Goal: Task Accomplishment & Management: Manage account settings

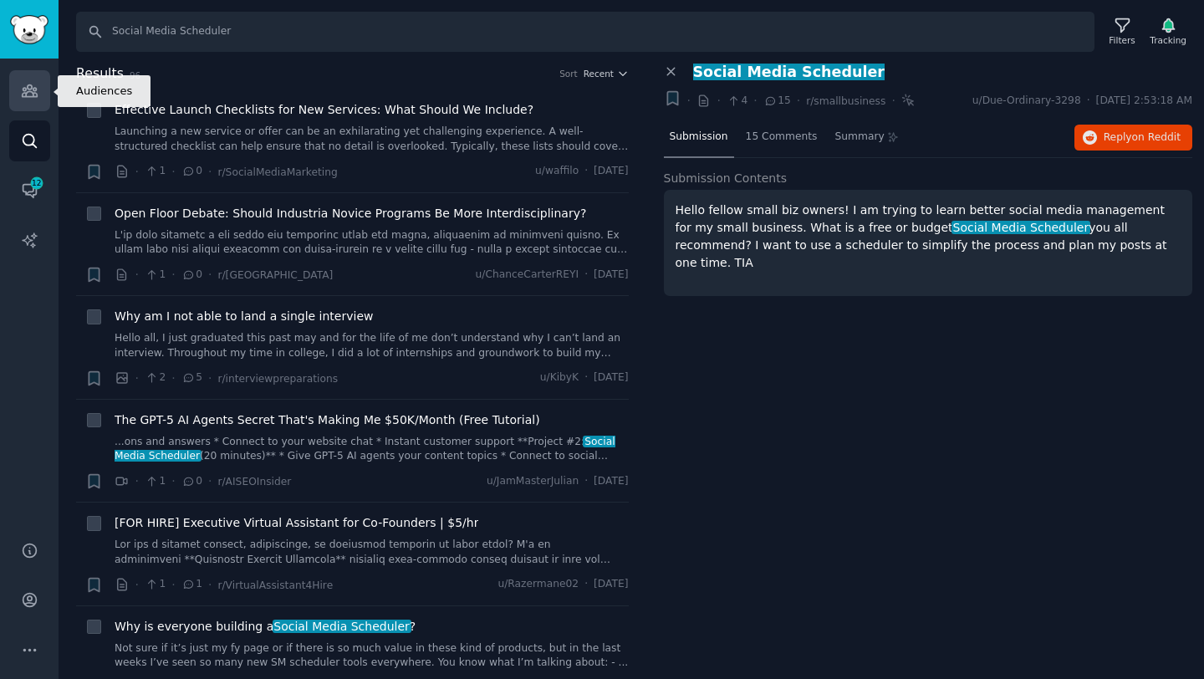
click at [31, 95] on icon "Sidebar" at bounding box center [30, 91] width 18 height 18
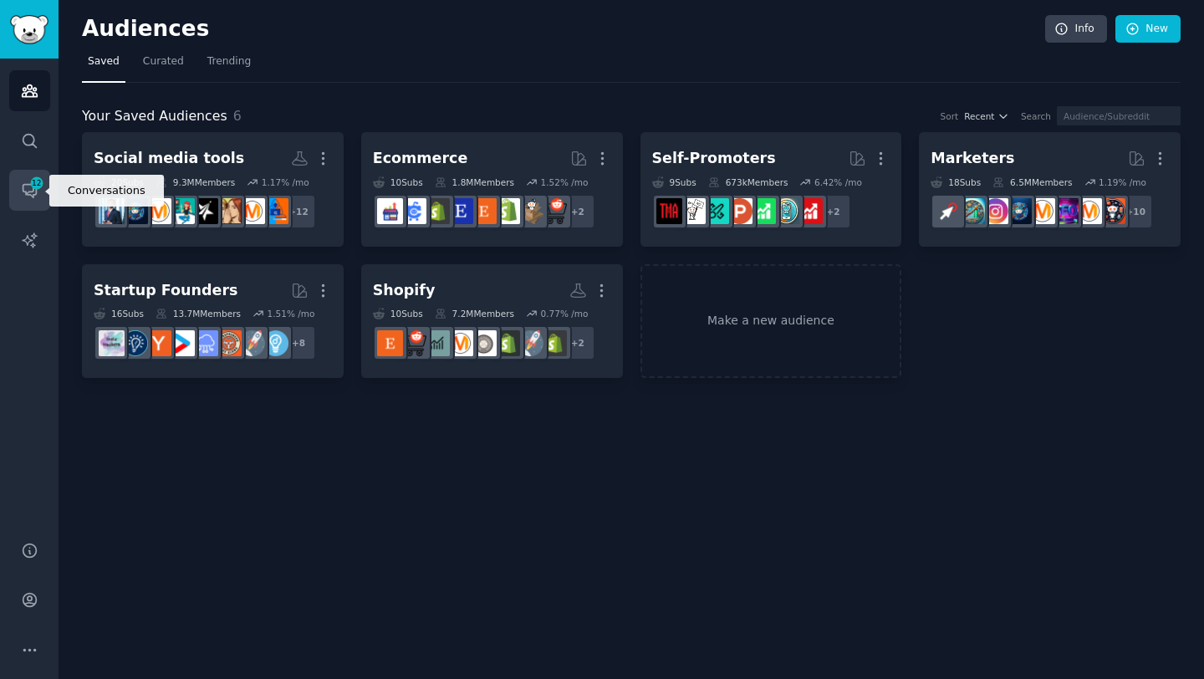
click at [38, 195] on link "Conversations 12" at bounding box center [29, 190] width 41 height 41
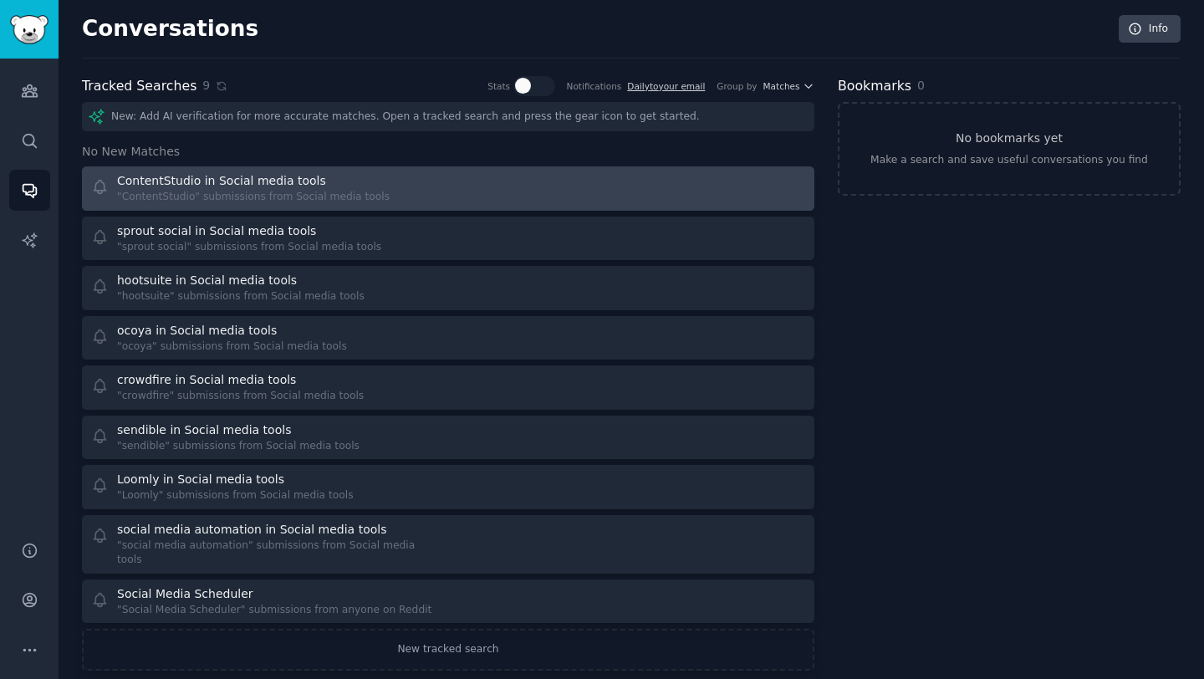
click at [230, 180] on div "ContentStudio in Social media tools" at bounding box center [221, 181] width 209 height 18
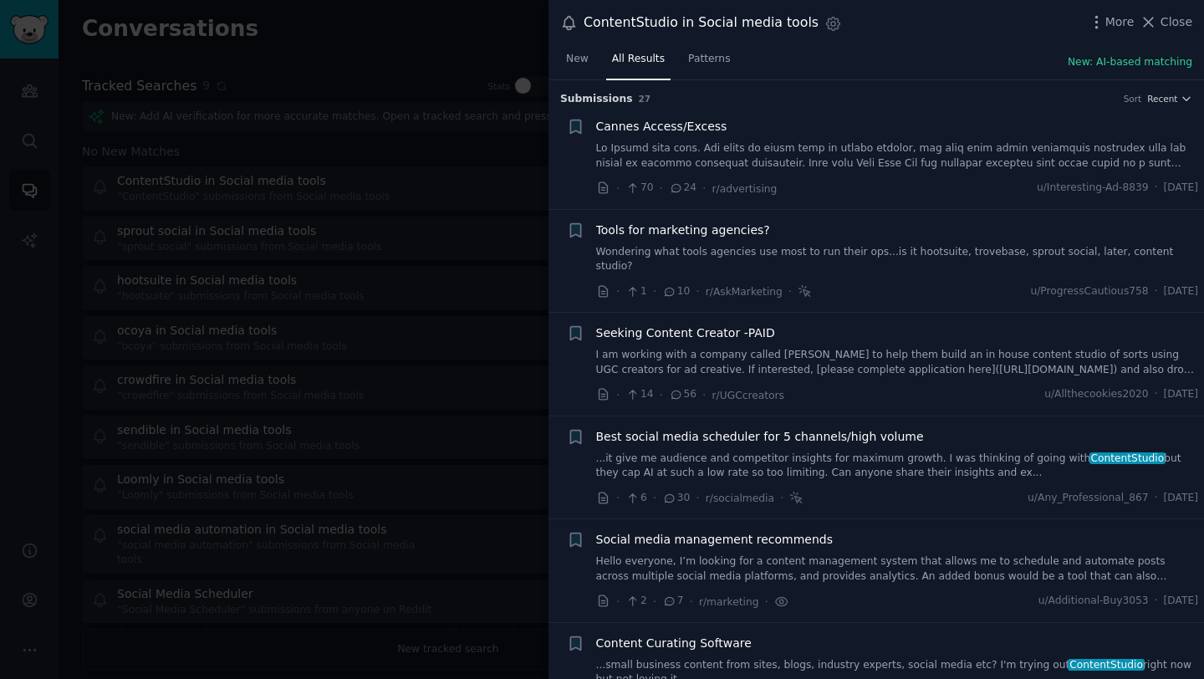
click at [723, 154] on link at bounding box center [897, 155] width 603 height 29
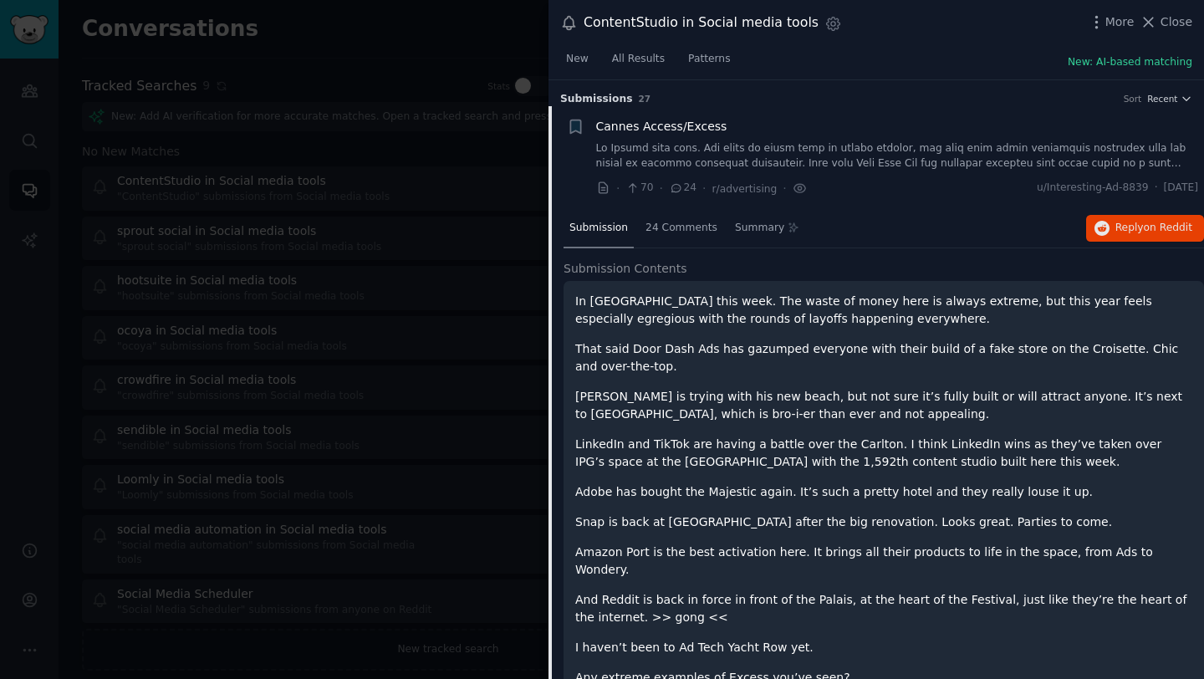
scroll to position [26, 0]
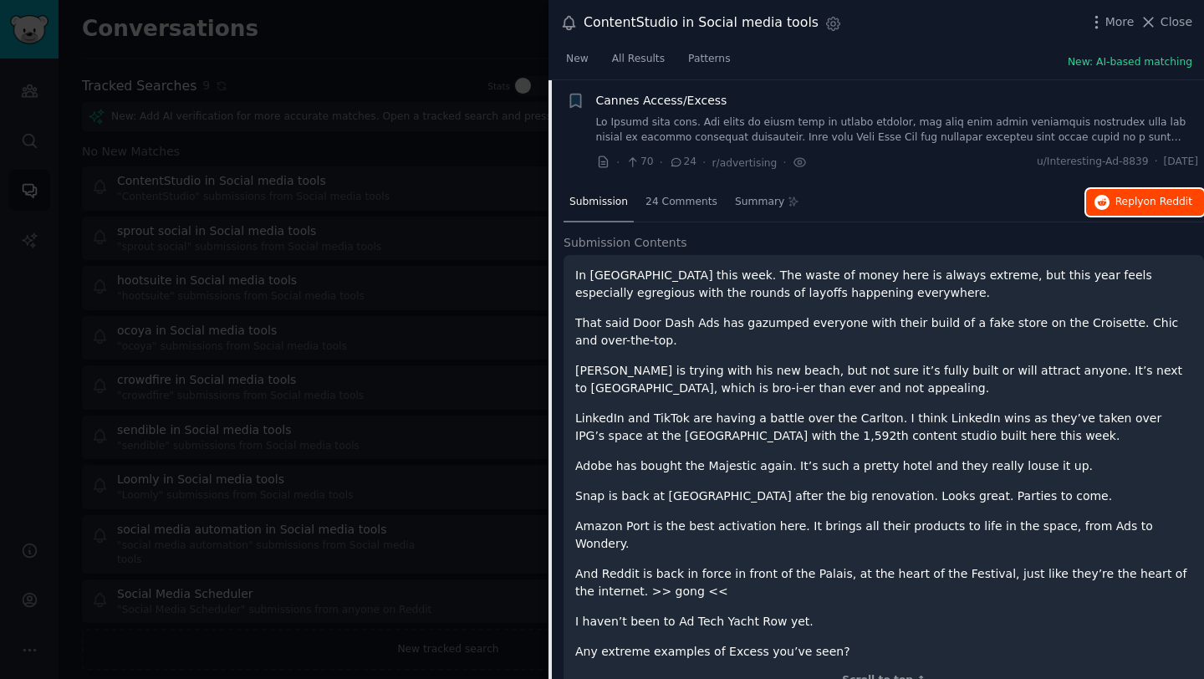
click at [1116, 200] on span "Reply on Reddit" at bounding box center [1154, 202] width 77 height 15
click at [475, 192] on div at bounding box center [602, 339] width 1204 height 679
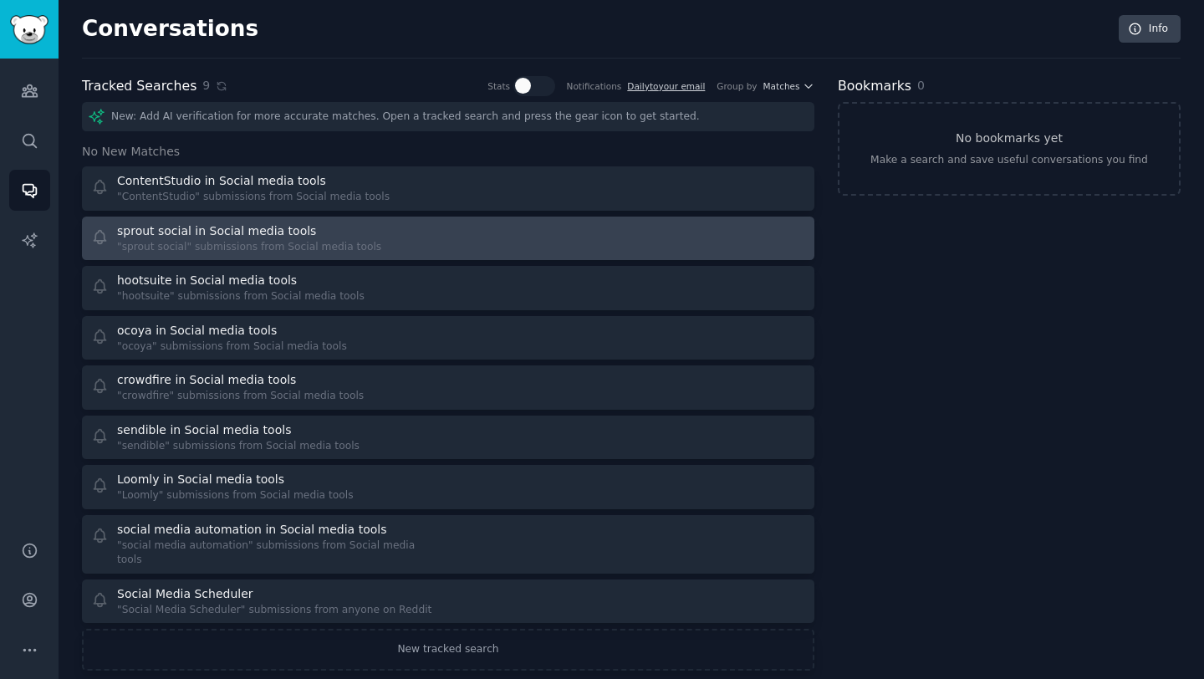
click at [346, 243] on div ""sprout social" submissions from Social media tools" at bounding box center [249, 247] width 264 height 15
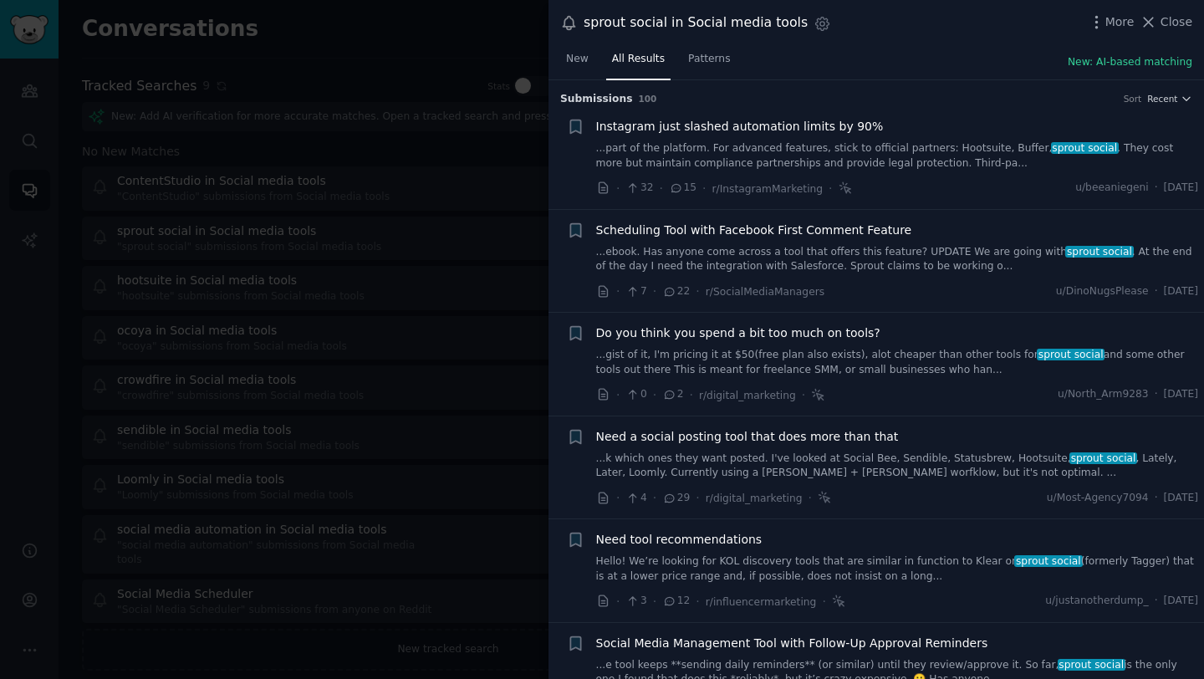
click at [432, 289] on div at bounding box center [602, 339] width 1204 height 679
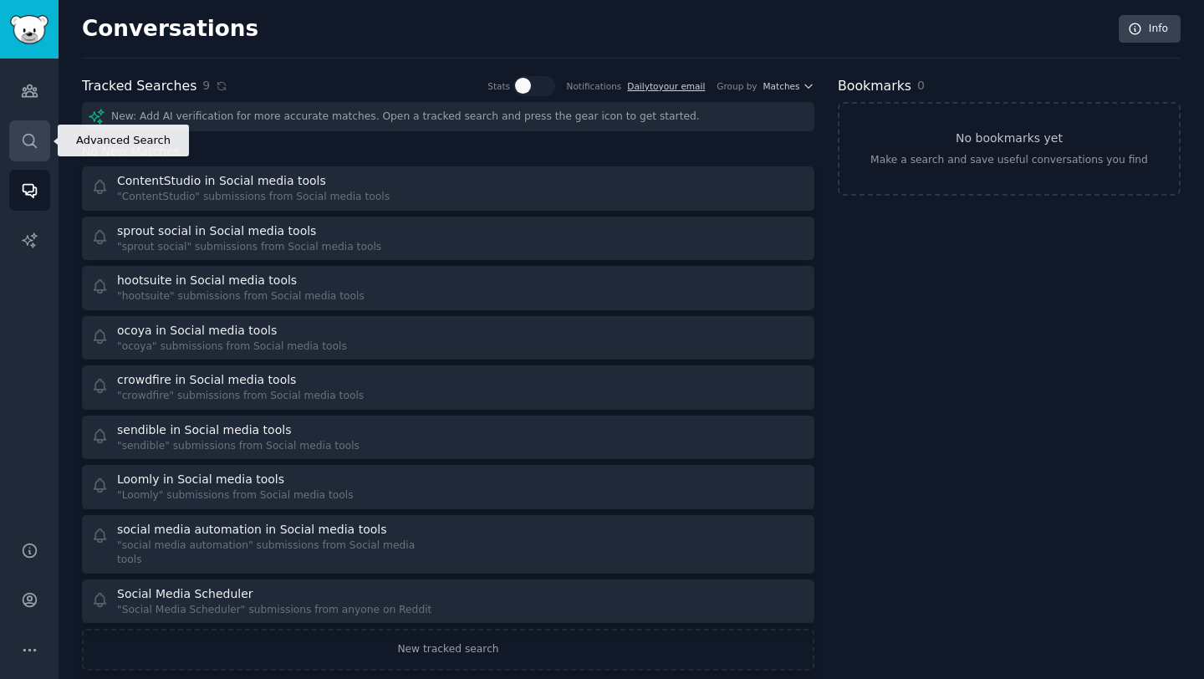
click at [27, 138] on icon "Sidebar" at bounding box center [30, 141] width 18 height 18
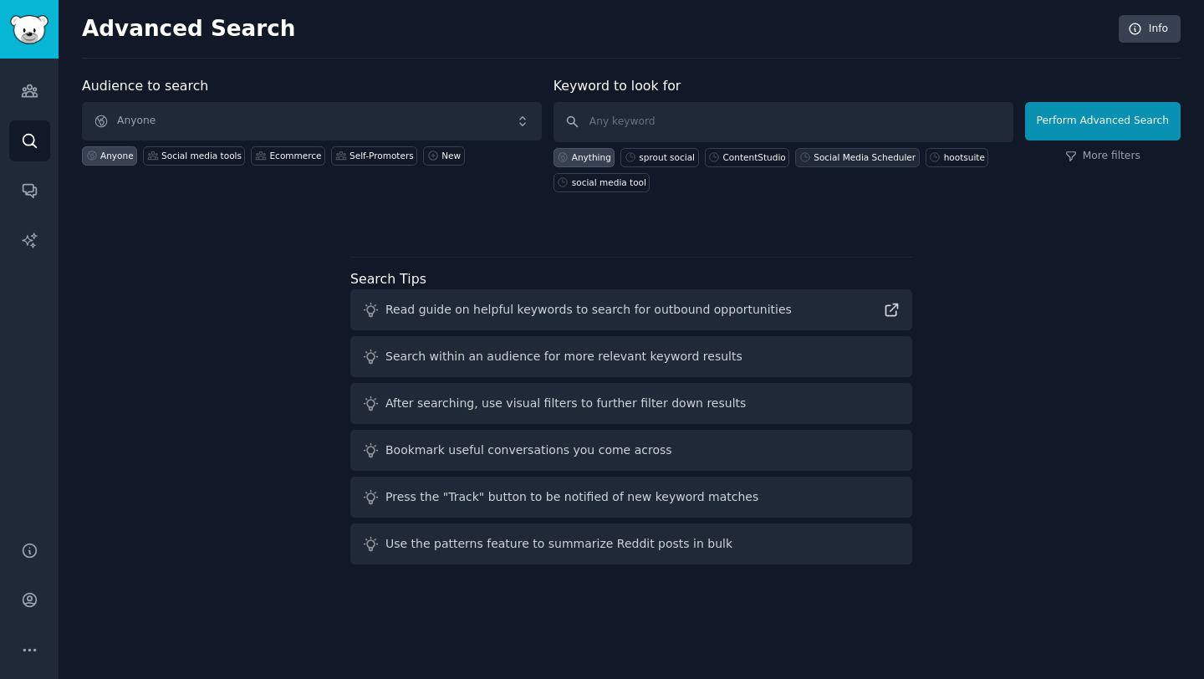
click at [825, 155] on div "Social Media Scheduler" at bounding box center [865, 157] width 102 height 12
type input "Social Media Scheduler"
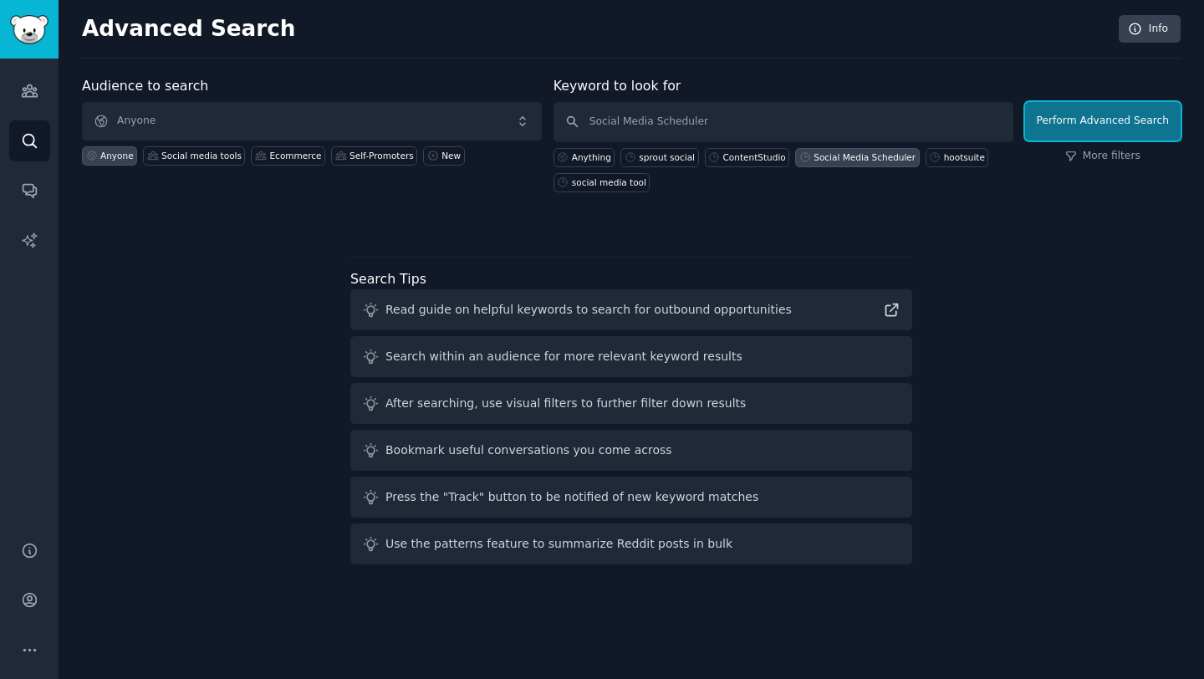
click at [1088, 121] on button "Perform Advanced Search" at bounding box center [1103, 121] width 156 height 38
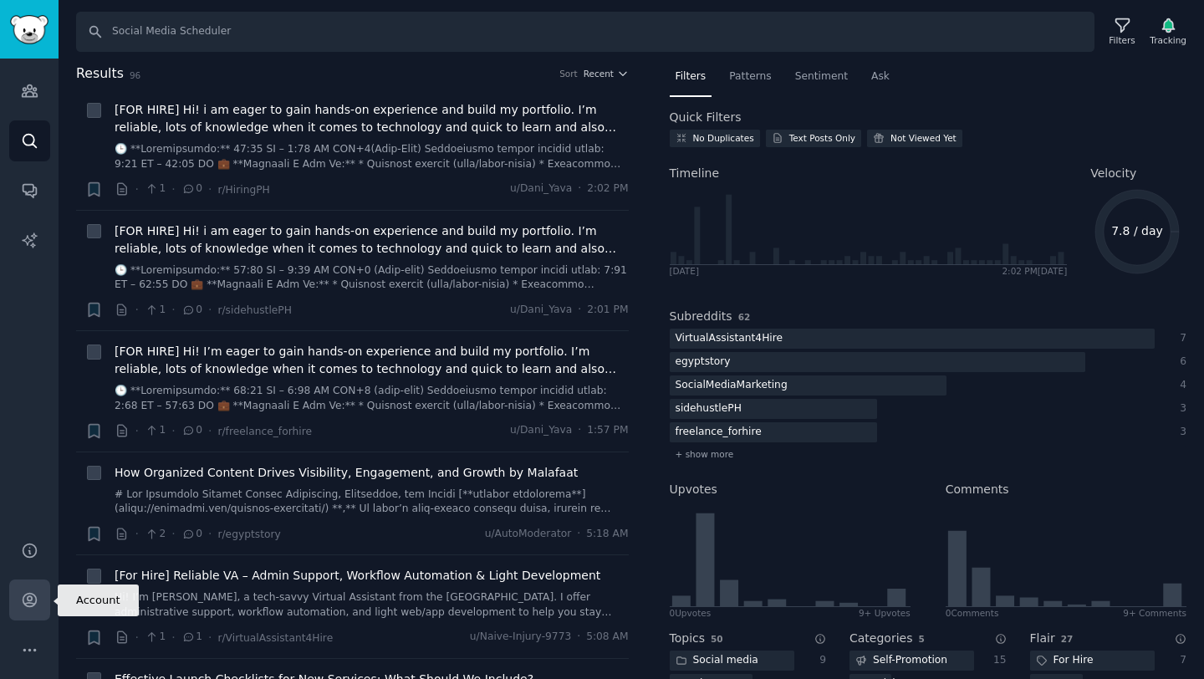
click at [36, 606] on icon "Sidebar" at bounding box center [30, 600] width 18 height 18
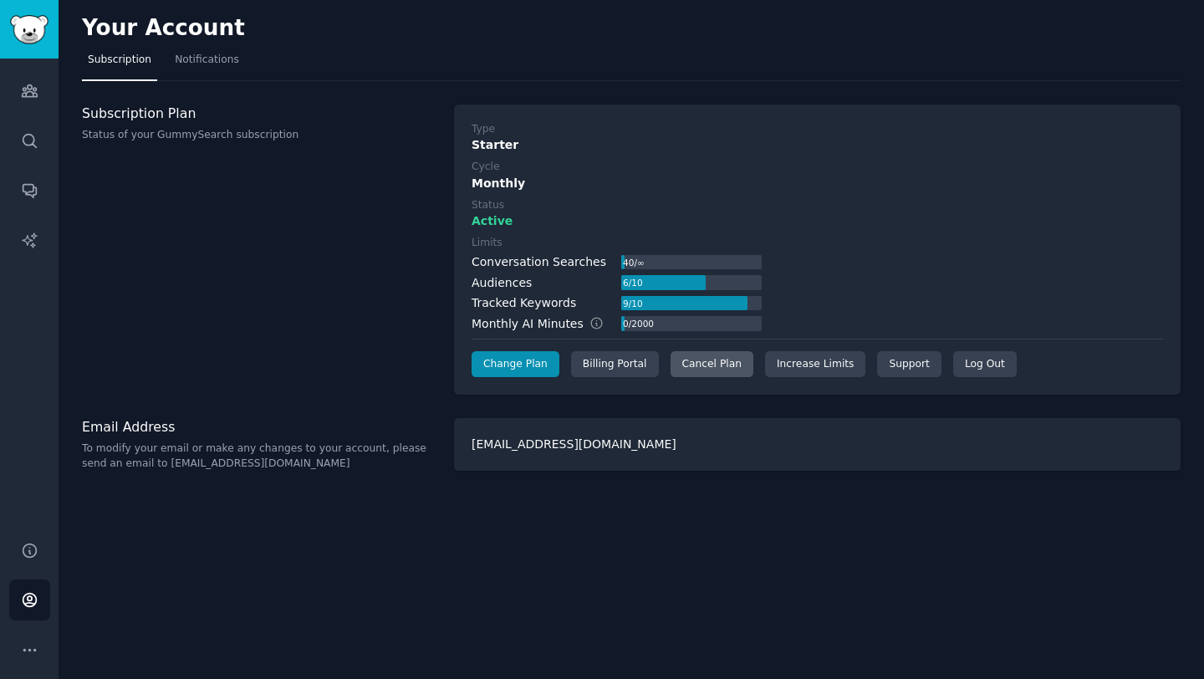
click at [701, 369] on div "Cancel Plan" at bounding box center [712, 364] width 83 height 27
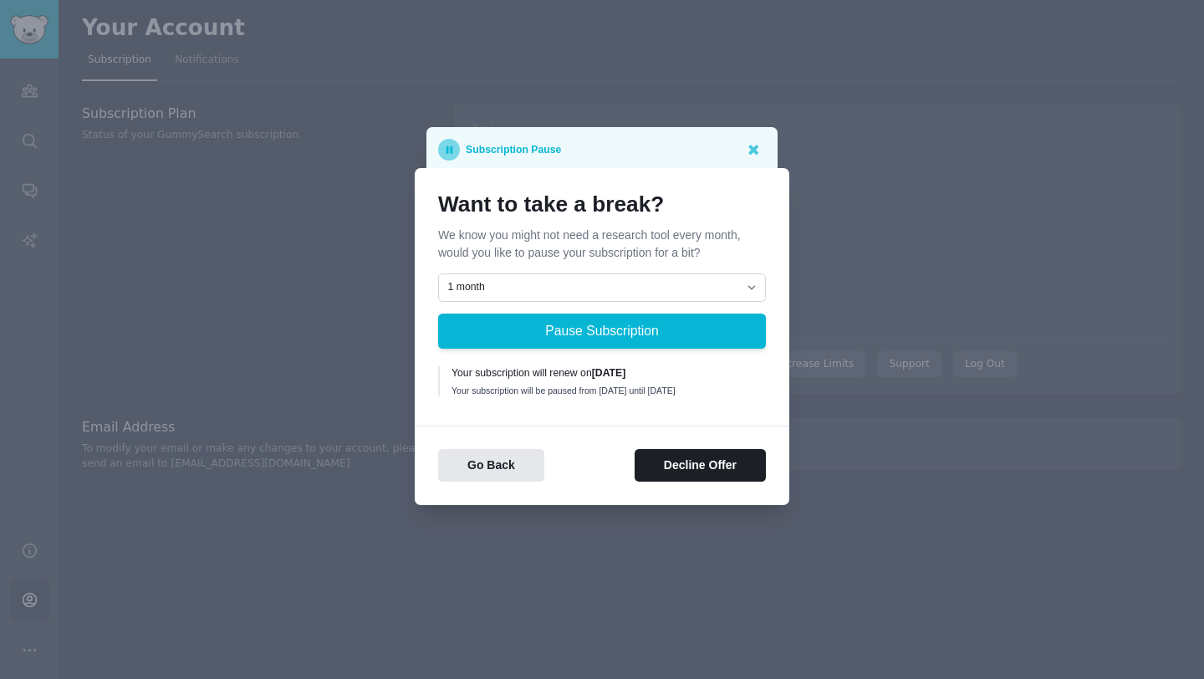
click at [521, 233] on p "We know you might not need a research tool every month, would you like to pause…" at bounding box center [602, 244] width 328 height 35
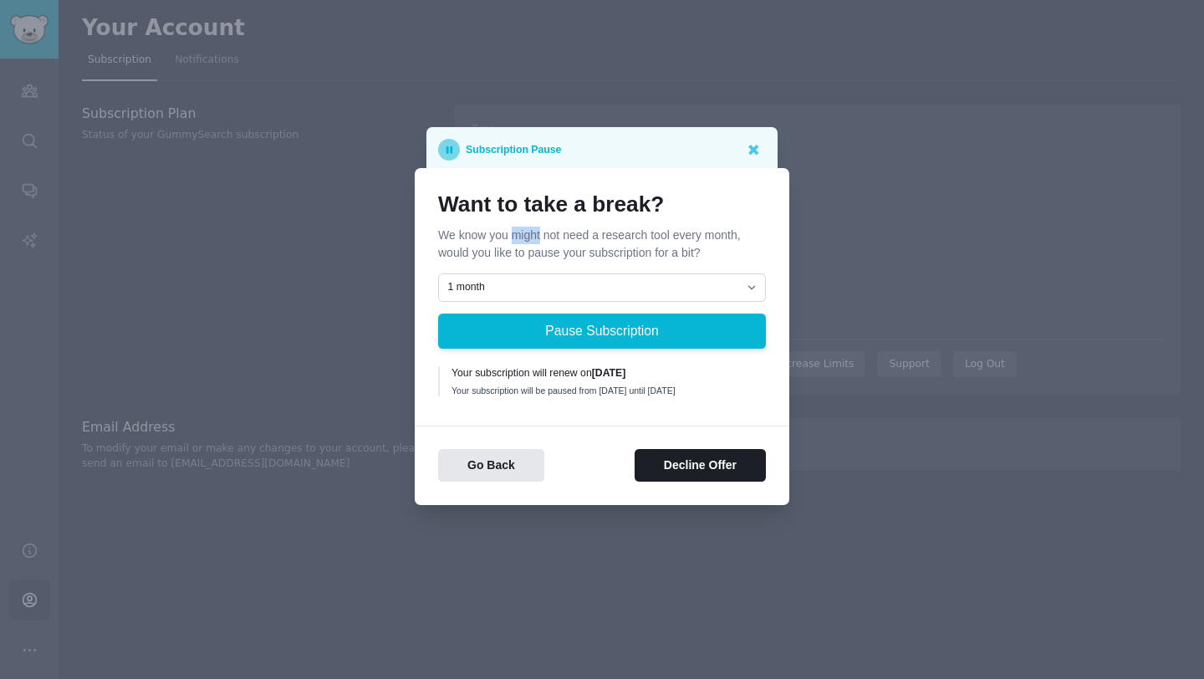
click at [521, 233] on p "We know you might not need a research tool every month, would you like to pause…" at bounding box center [602, 244] width 328 height 35
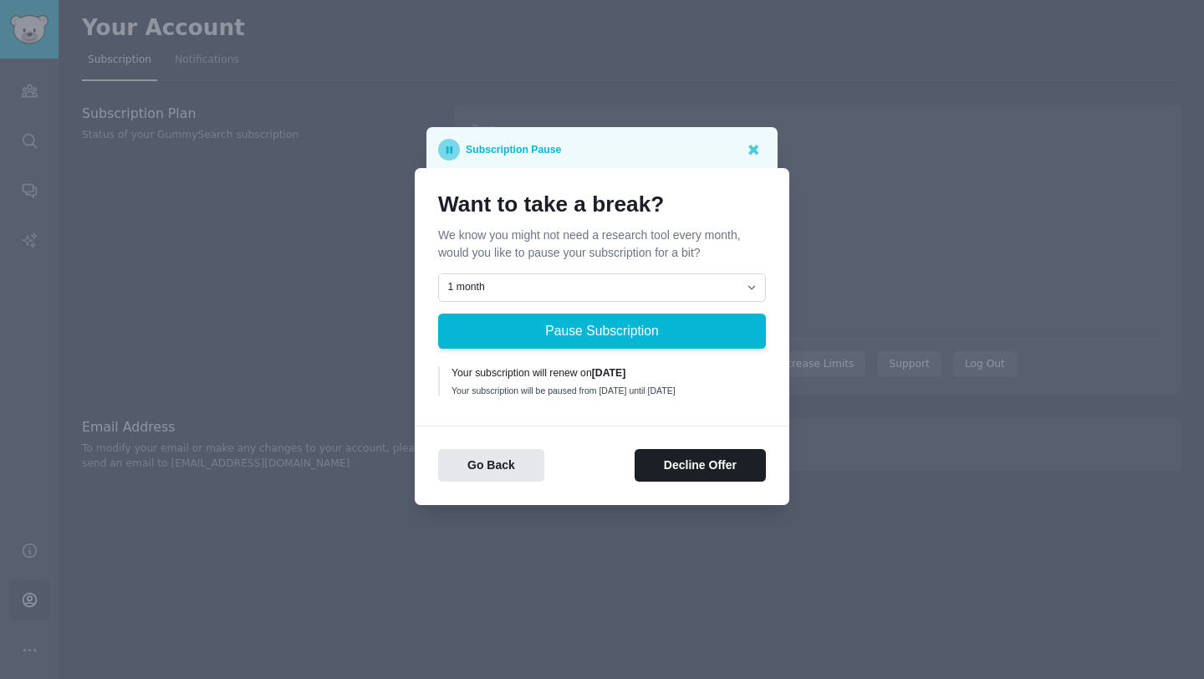
click at [521, 233] on p "We know you might not need a research tool every month, would you like to pause…" at bounding box center [602, 244] width 328 height 35
click at [517, 249] on p "We know you might not need a research tool every month, would you like to pause…" at bounding box center [602, 244] width 328 height 35
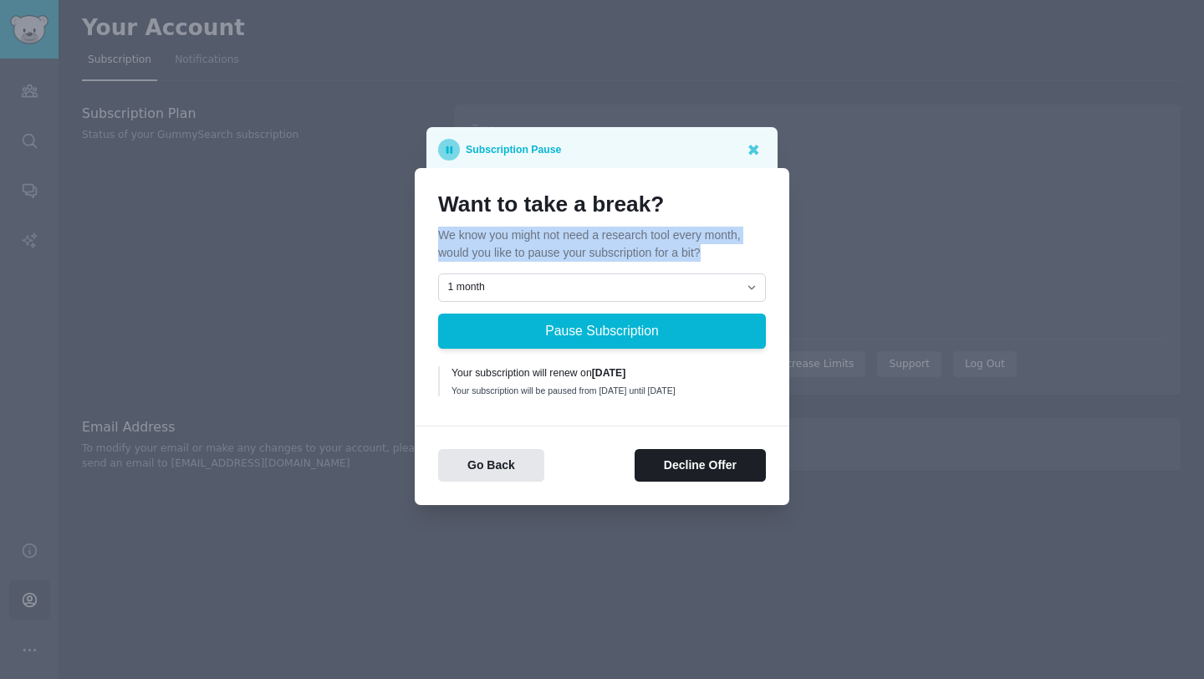
click at [511, 366] on div "Your subscription will renew on [DATE]" at bounding box center [603, 373] width 303 height 15
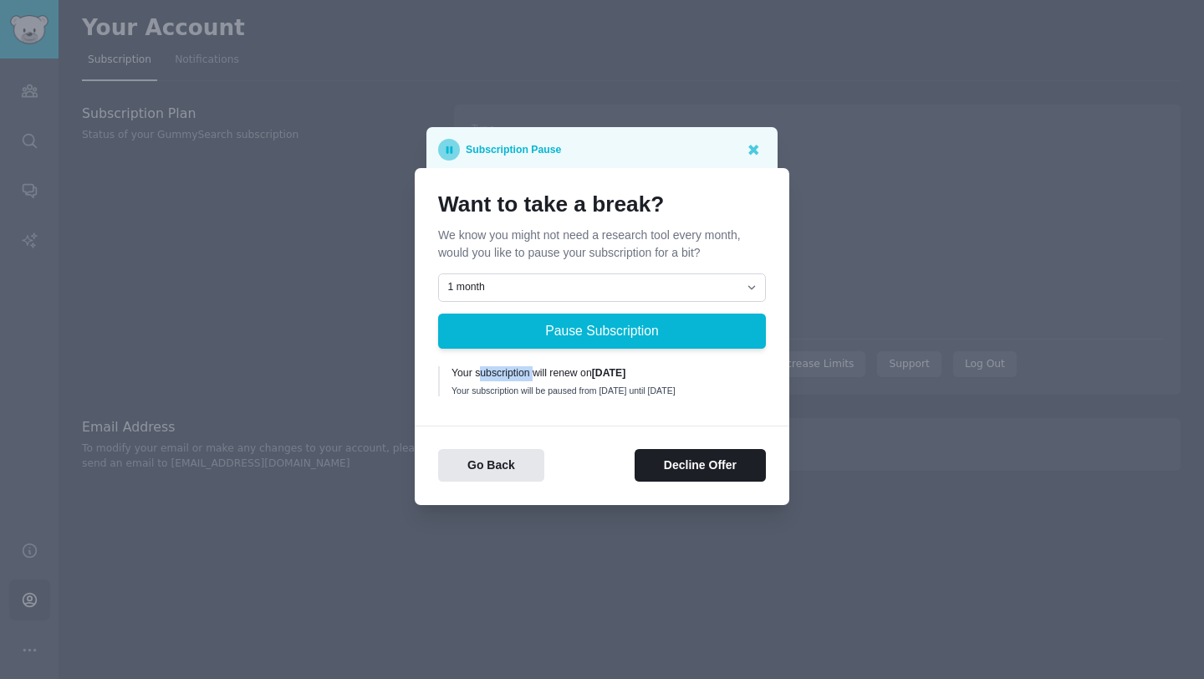
click at [511, 366] on div "Your subscription will renew on [DATE]" at bounding box center [603, 373] width 303 height 15
click at [530, 395] on div "Your subscription will be paused from [DATE] until [DATE]" at bounding box center [603, 391] width 303 height 12
click at [669, 478] on button "Decline Offer" at bounding box center [700, 465] width 131 height 33
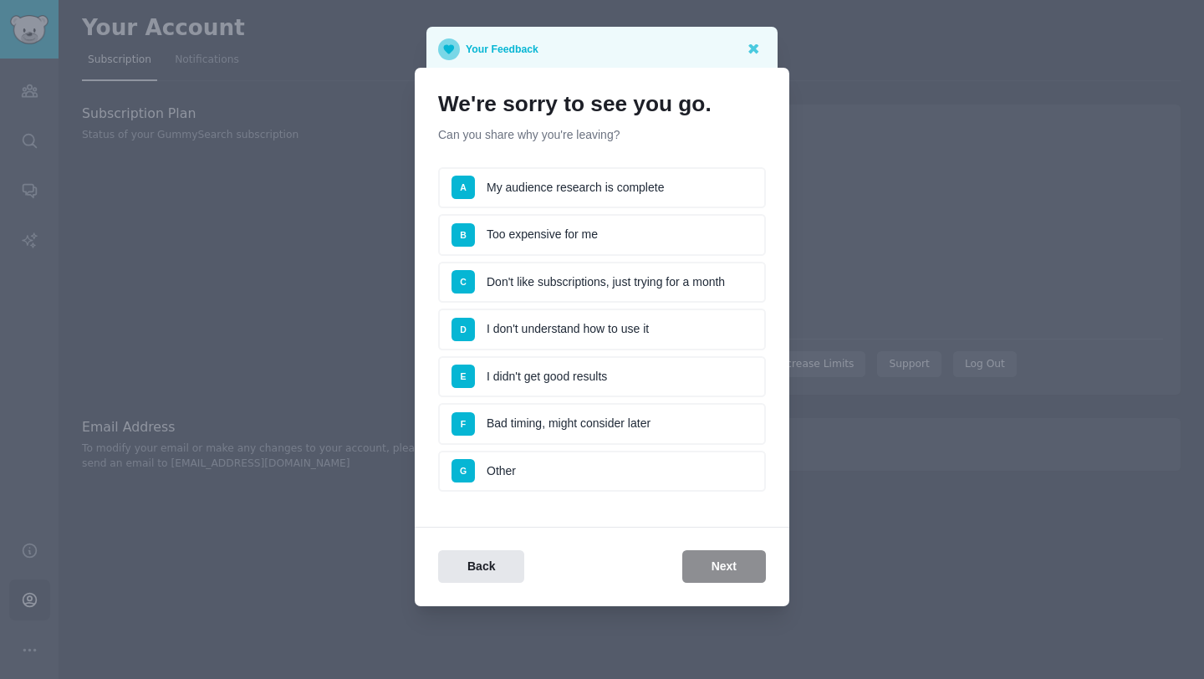
click at [606, 381] on li "E I didn't get good results" at bounding box center [602, 377] width 328 height 42
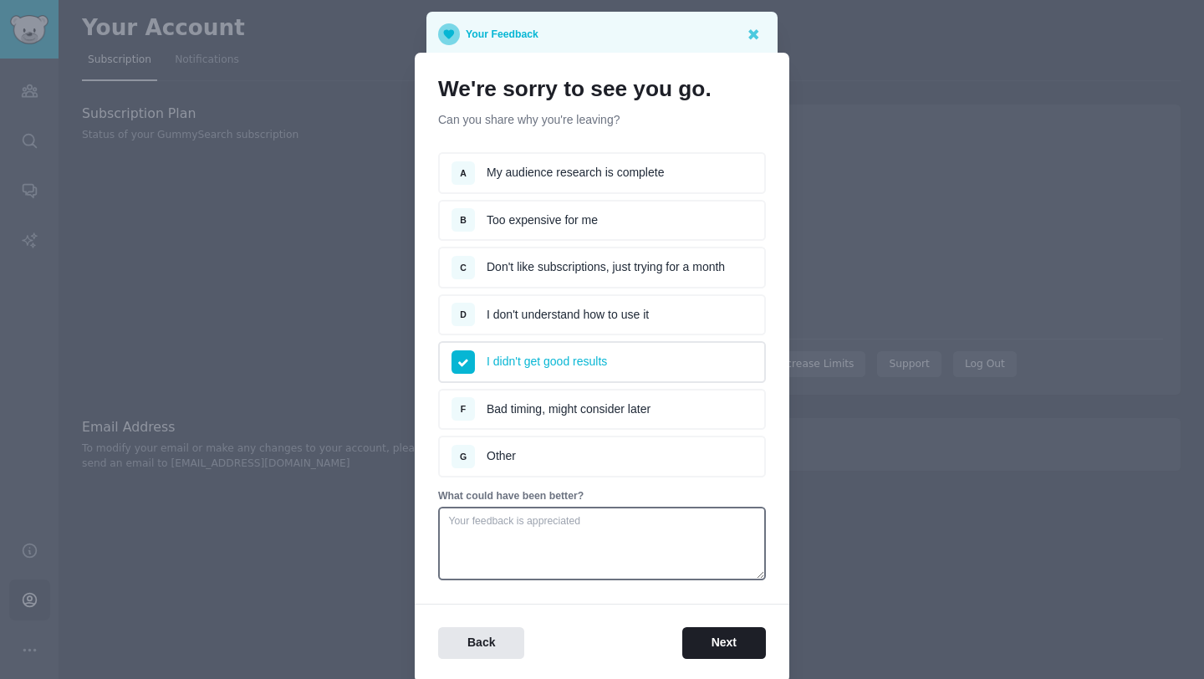
scroll to position [62, 0]
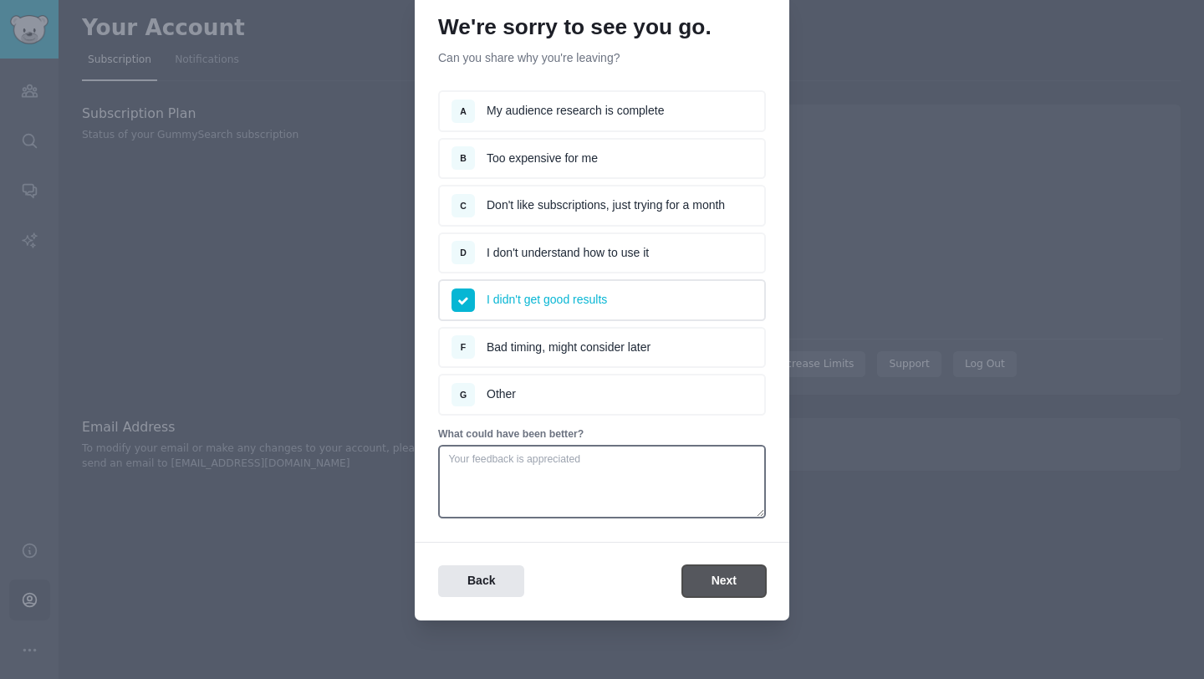
click at [722, 580] on button "Next" at bounding box center [725, 581] width 84 height 33
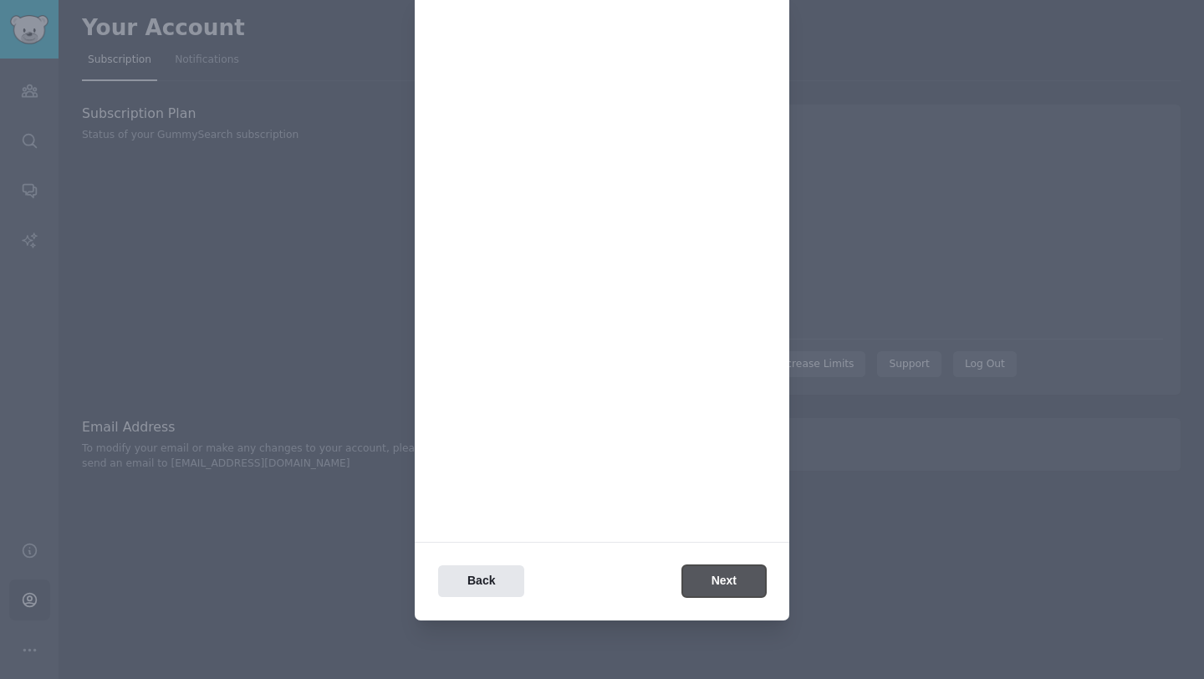
scroll to position [0, 0]
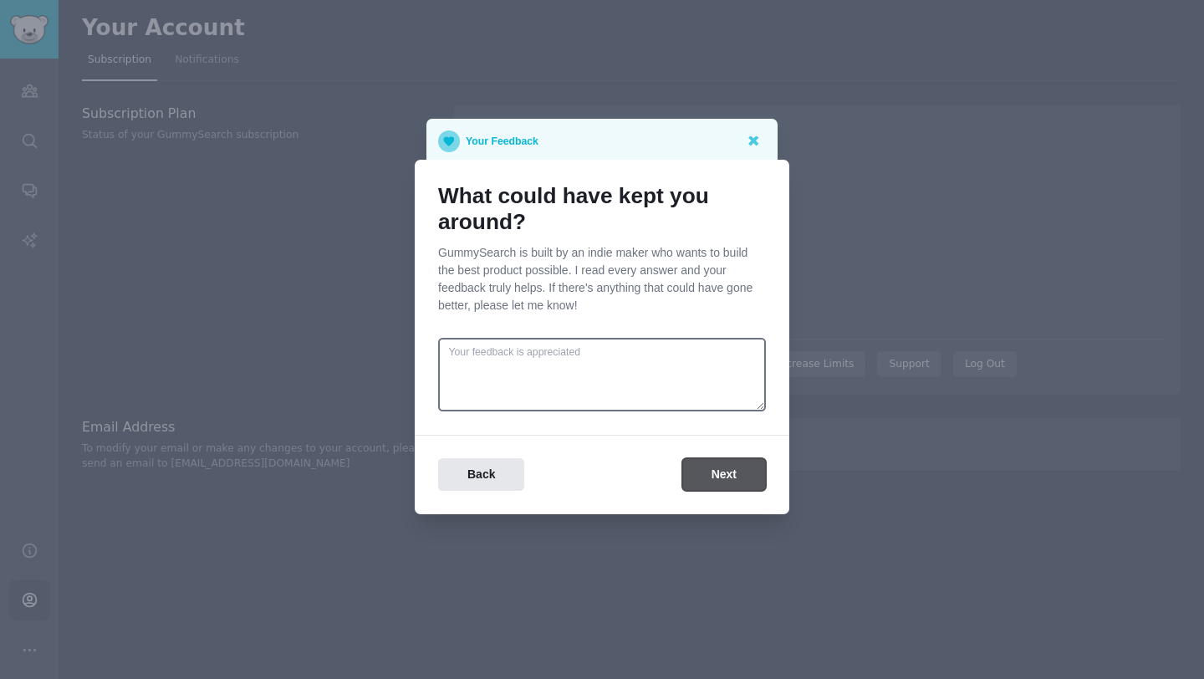
click at [729, 483] on button "Next" at bounding box center [725, 474] width 84 height 33
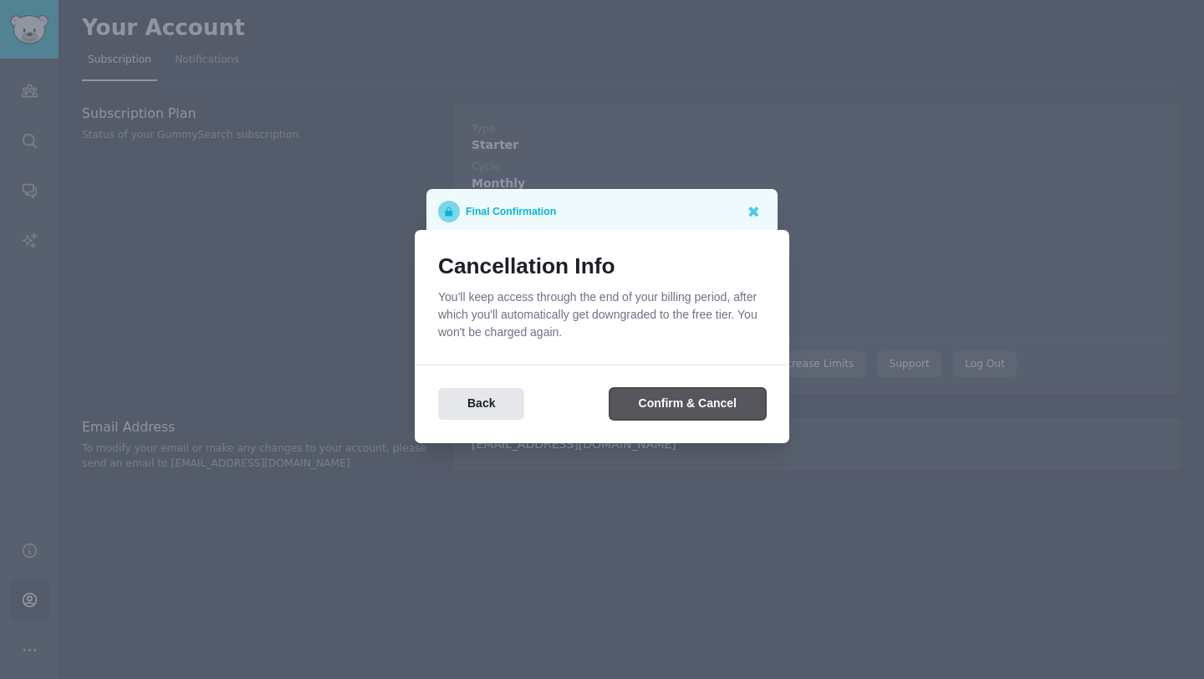
click at [721, 407] on button "Confirm & Cancel" at bounding box center [688, 404] width 156 height 33
